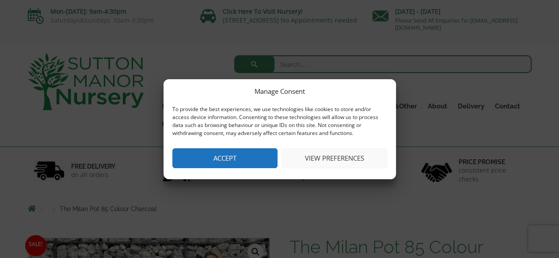
click at [314, 160] on button "View preferences" at bounding box center [334, 158] width 105 height 20
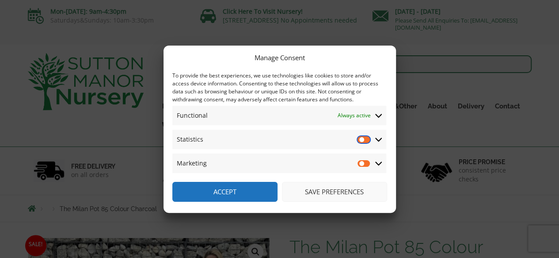
click at [366, 140] on input "Statistics" at bounding box center [364, 139] width 13 height 9
checkbox input "true"
click at [367, 164] on input "Marketing" at bounding box center [364, 163] width 13 height 9
checkbox input "true"
click at [359, 140] on input "Statistics" at bounding box center [364, 139] width 13 height 9
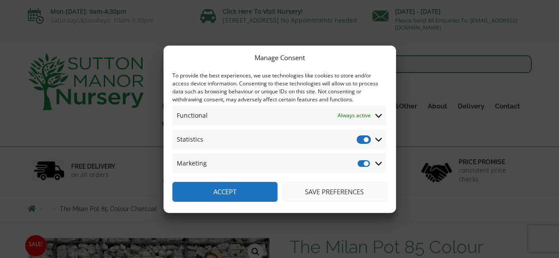
checkbox input "false"
click at [360, 163] on input "Marketing" at bounding box center [364, 163] width 13 height 9
checkbox input "false"
